Goal: Participate in discussion: Engage in conversation with other users on a specific topic

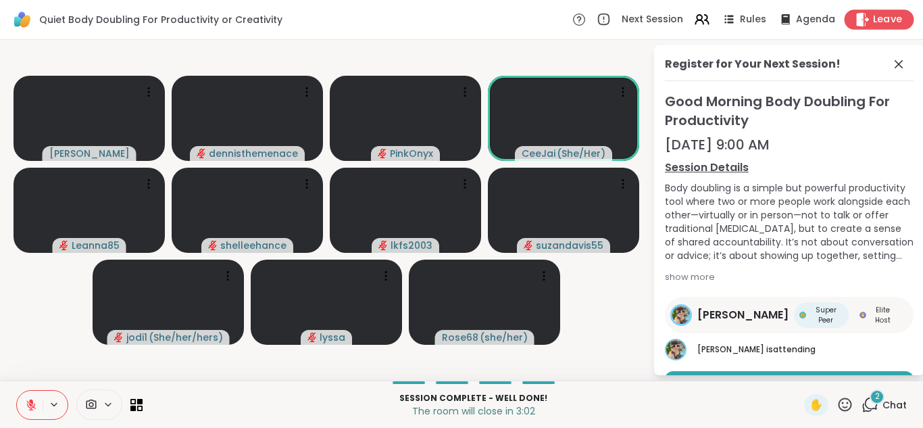
click at [885, 21] on span "Leave" at bounding box center [888, 20] width 30 height 14
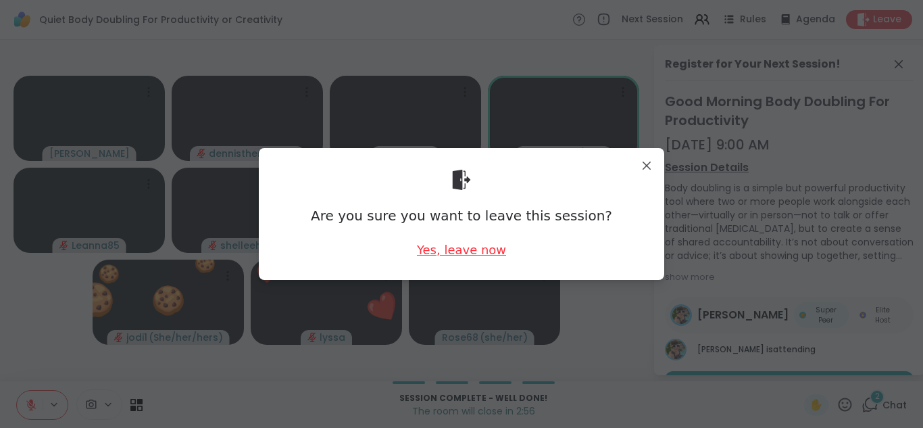
click at [462, 249] on div "Yes, leave now" at bounding box center [461, 249] width 89 height 17
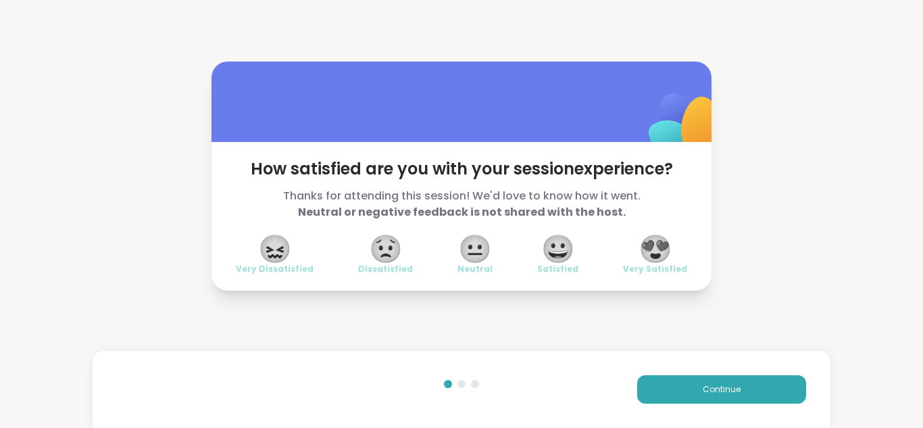
click at [664, 246] on span "😍" at bounding box center [656, 249] width 34 height 24
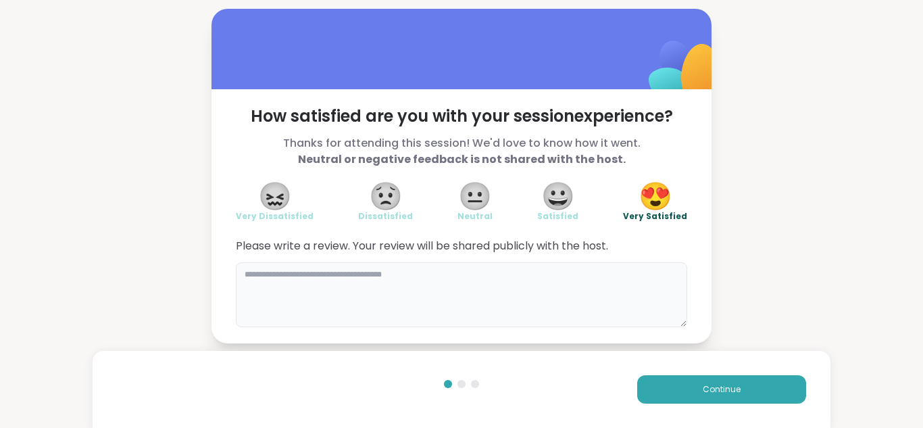
click at [495, 272] on textarea at bounding box center [461, 294] width 451 height 65
click at [624, 284] on textarea "**********" at bounding box center [461, 294] width 451 height 65
click at [476, 275] on textarea "**********" at bounding box center [461, 294] width 451 height 65
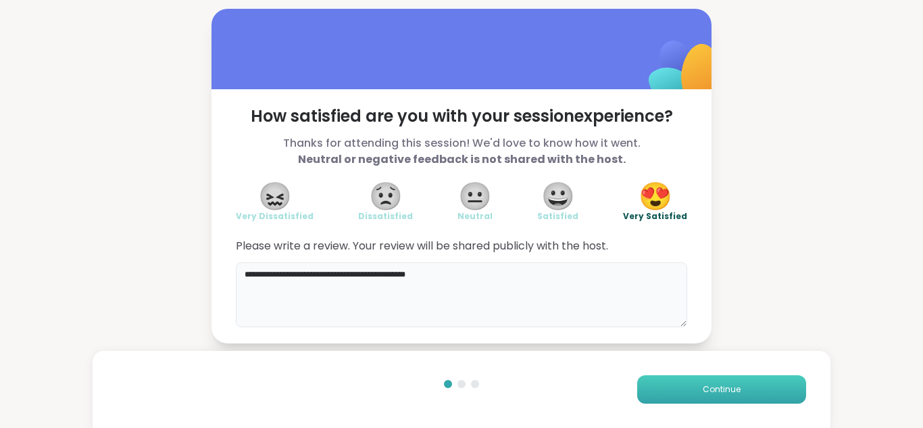
type textarea "**********"
click at [714, 386] on span "Continue" at bounding box center [722, 389] width 38 height 12
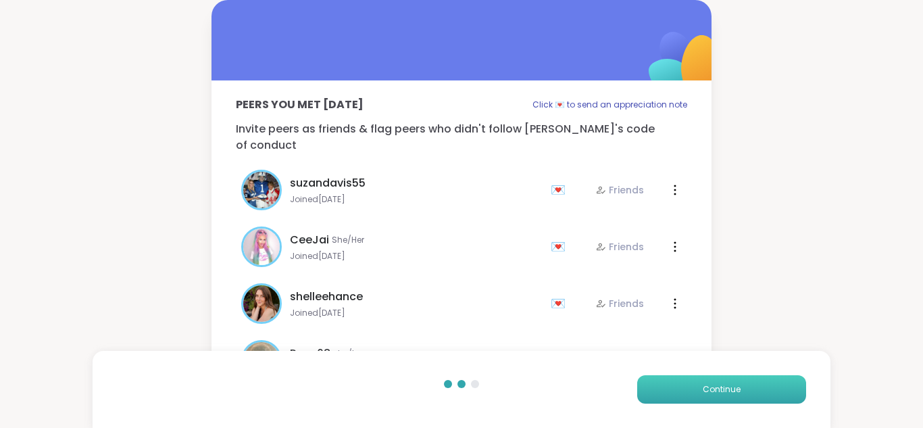
click at [714, 386] on span "Continue" at bounding box center [722, 389] width 38 height 12
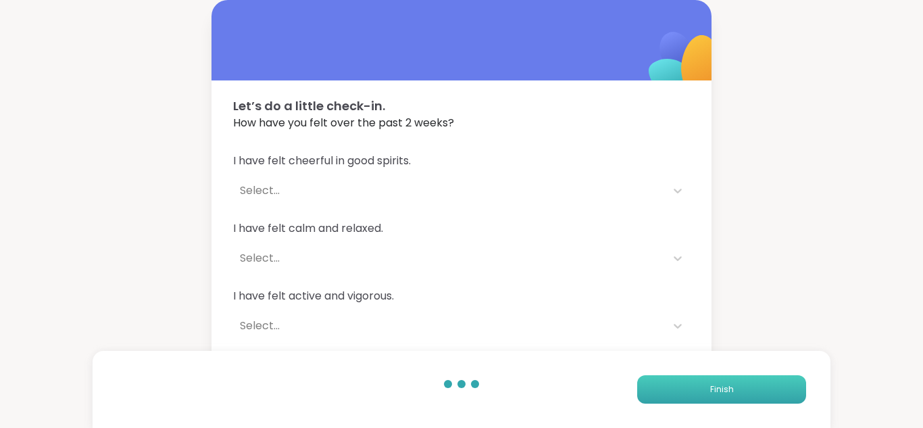
click at [714, 387] on span "Finish" at bounding box center [722, 389] width 24 height 12
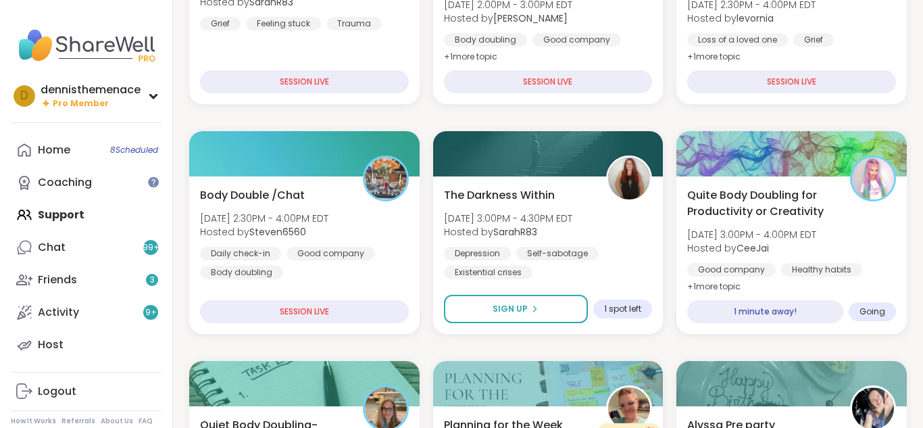
scroll to position [351, 0]
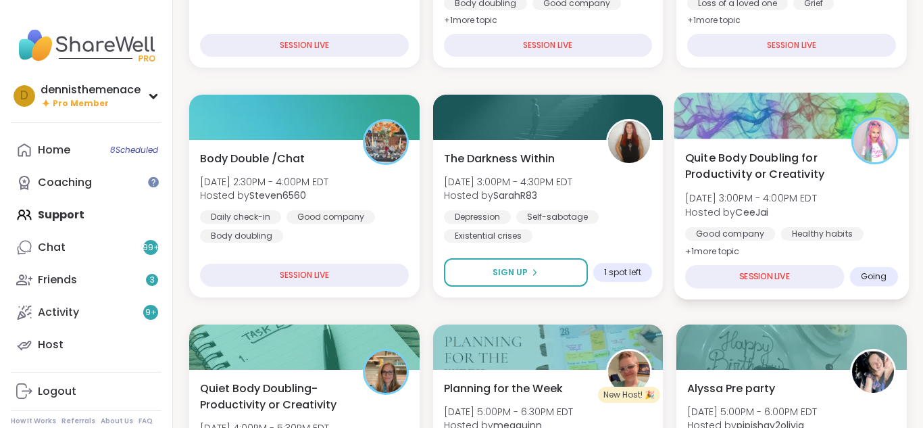
click at [759, 197] on span "[DATE] 3:00PM - 4:00PM EDT" at bounding box center [751, 198] width 132 height 14
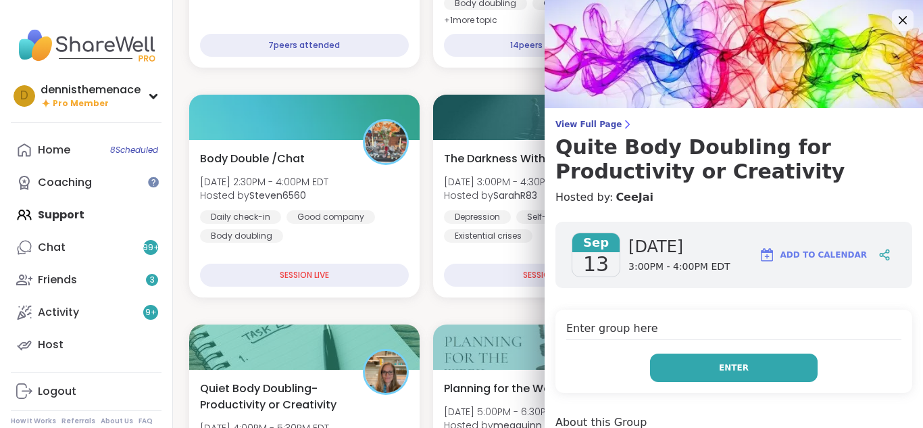
click at [741, 360] on button "Enter" at bounding box center [734, 367] width 168 height 28
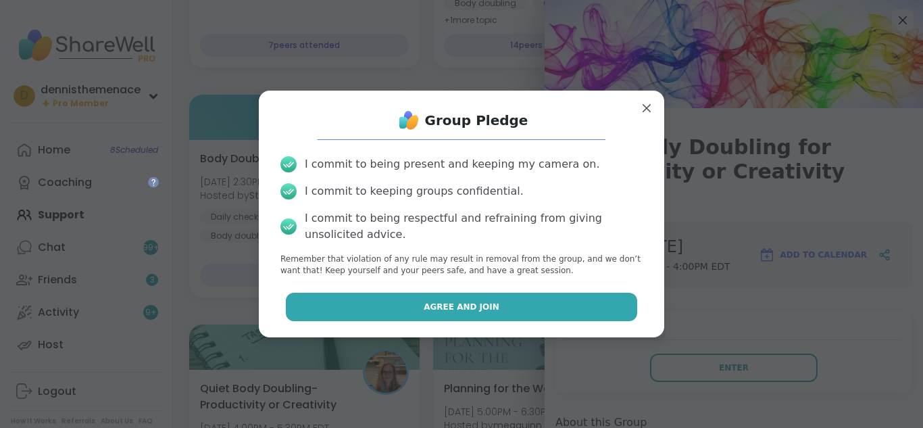
click at [475, 314] on button "Agree and Join" at bounding box center [462, 307] width 352 height 28
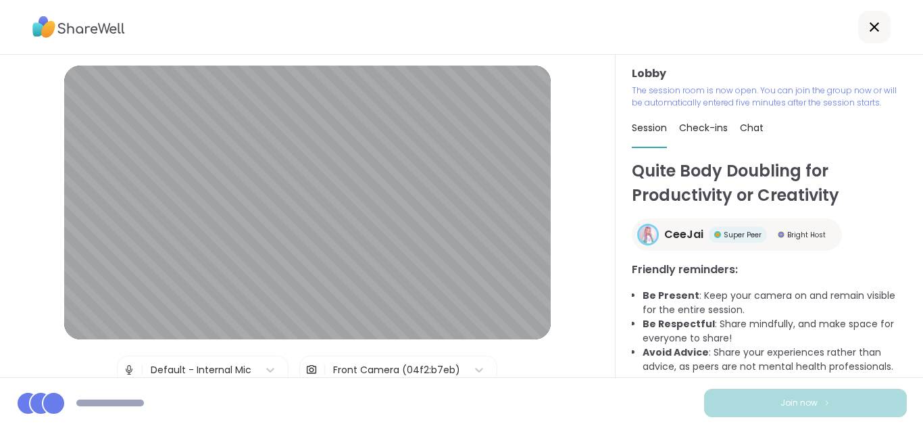
click at [585, 418] on div "Join now" at bounding box center [461, 402] width 923 height 51
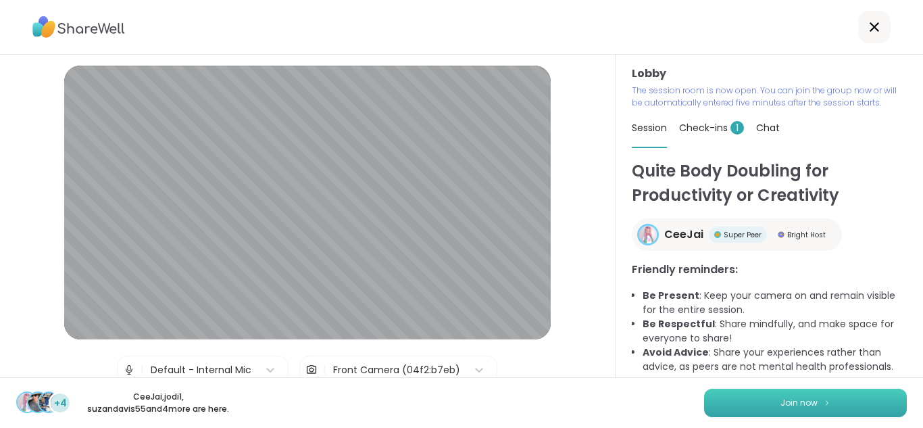
click at [799, 401] on span "Join now" at bounding box center [798, 403] width 37 height 12
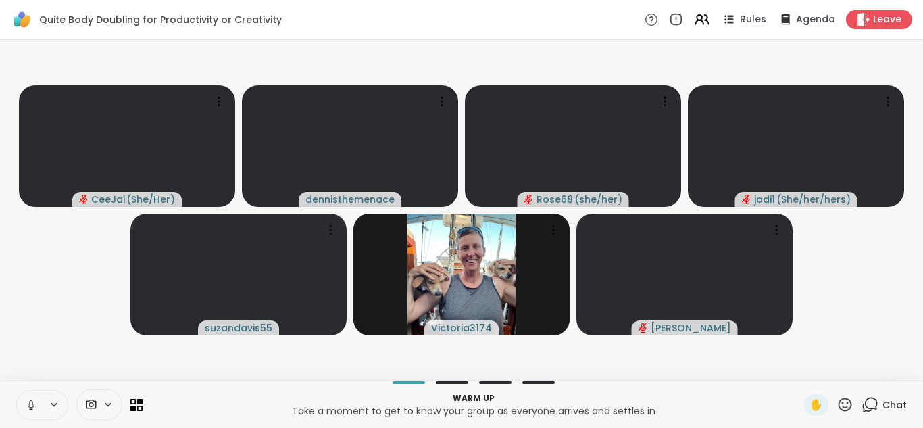
click at [799, 401] on div "Warm up Take a moment to get to know your group as everyone arrives and settles…" at bounding box center [461, 403] width 923 height 47
click at [30, 401] on icon at bounding box center [30, 403] width 3 height 6
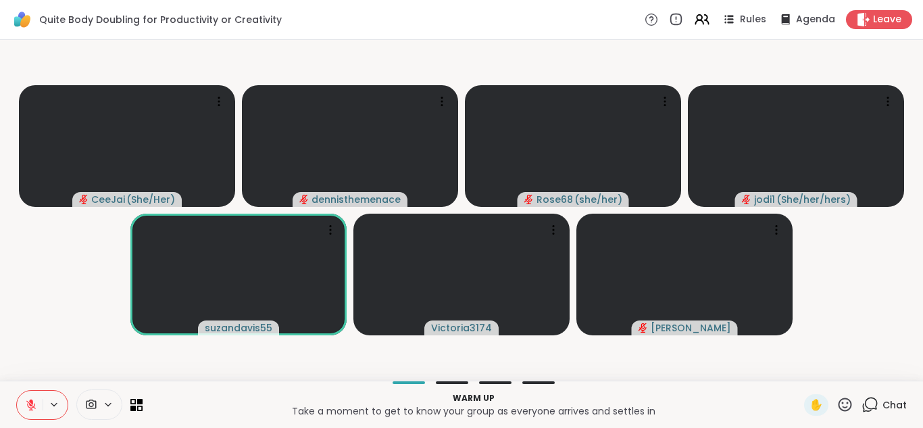
click at [891, 402] on span "Chat" at bounding box center [895, 405] width 24 height 14
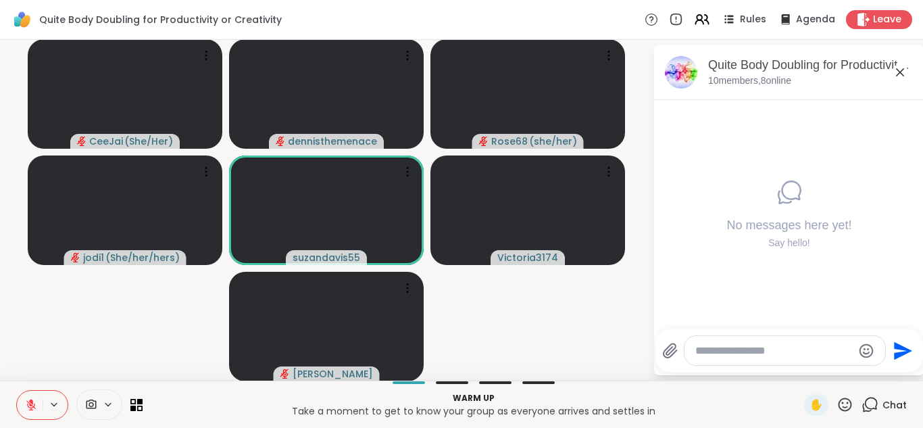
click at [802, 349] on textarea "Type your message" at bounding box center [773, 351] width 157 height 14
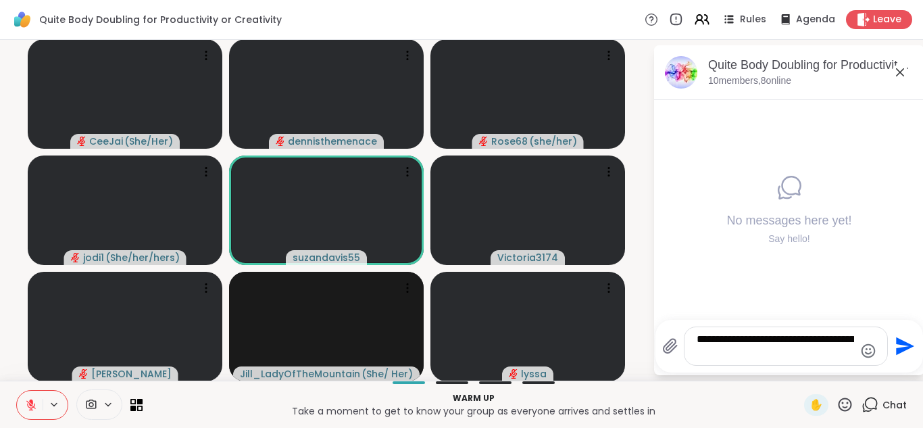
type textarea "**********"
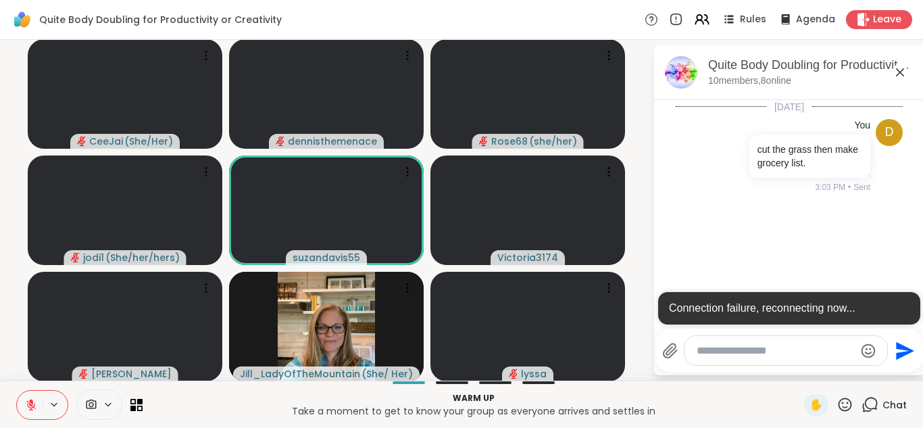
click at [776, 209] on div "[DATE] d You cut the grass then make grocery list. 3:03 PM • Sent" at bounding box center [789, 194] width 270 height 188
click at [895, 405] on span "Chat" at bounding box center [895, 405] width 24 height 14
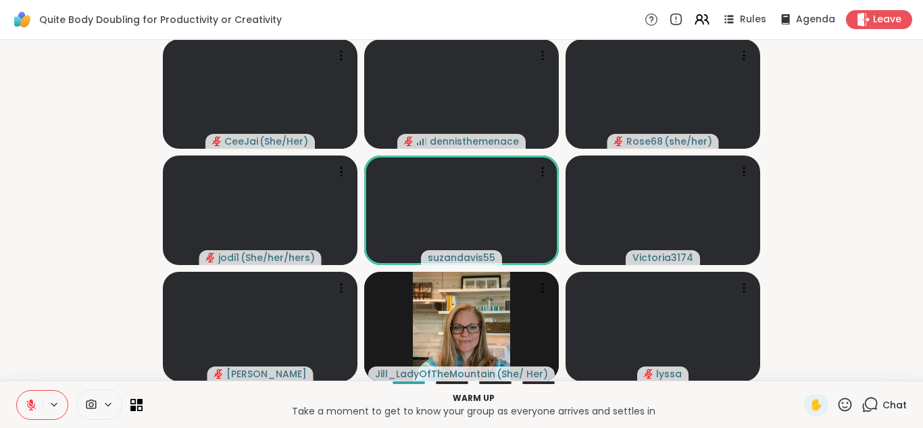
click at [895, 405] on span "Chat" at bounding box center [895, 405] width 24 height 14
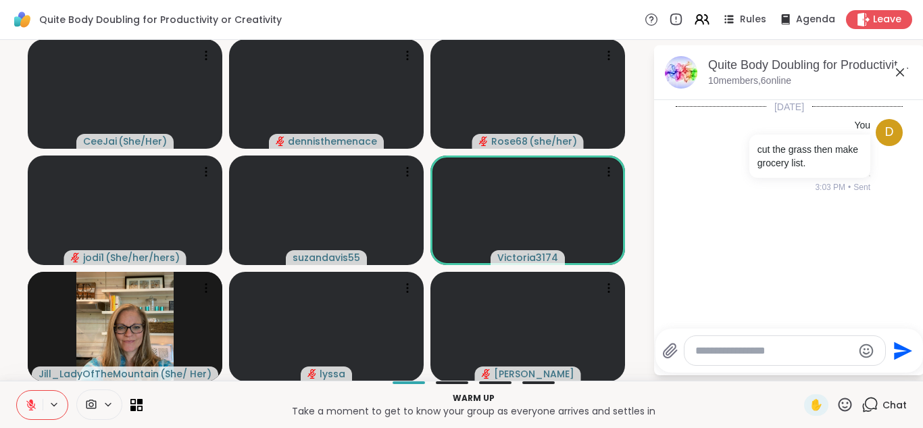
click at [789, 352] on textarea "Type your message" at bounding box center [773, 351] width 157 height 14
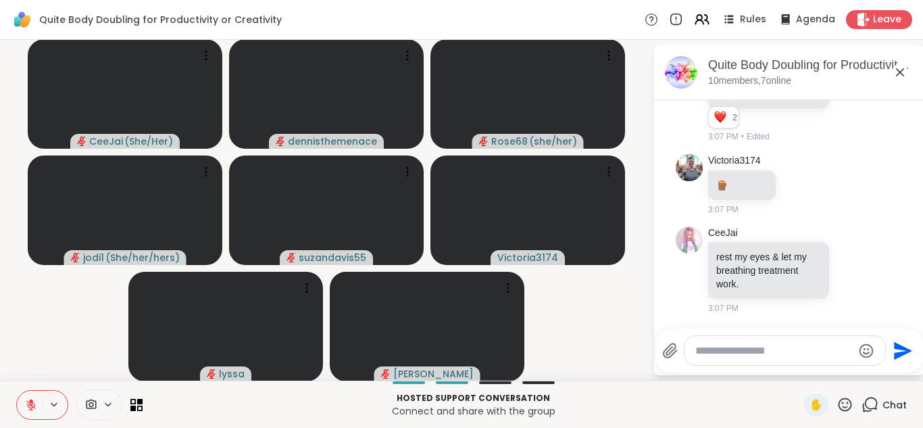
scroll to position [349, 0]
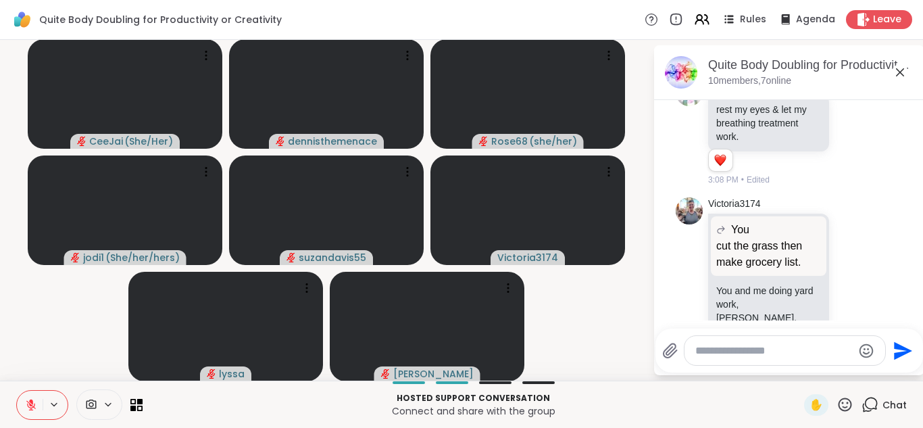
click at [794, 355] on textarea "Type your message" at bounding box center [773, 351] width 157 height 14
